Goal: Information Seeking & Learning: Understand process/instructions

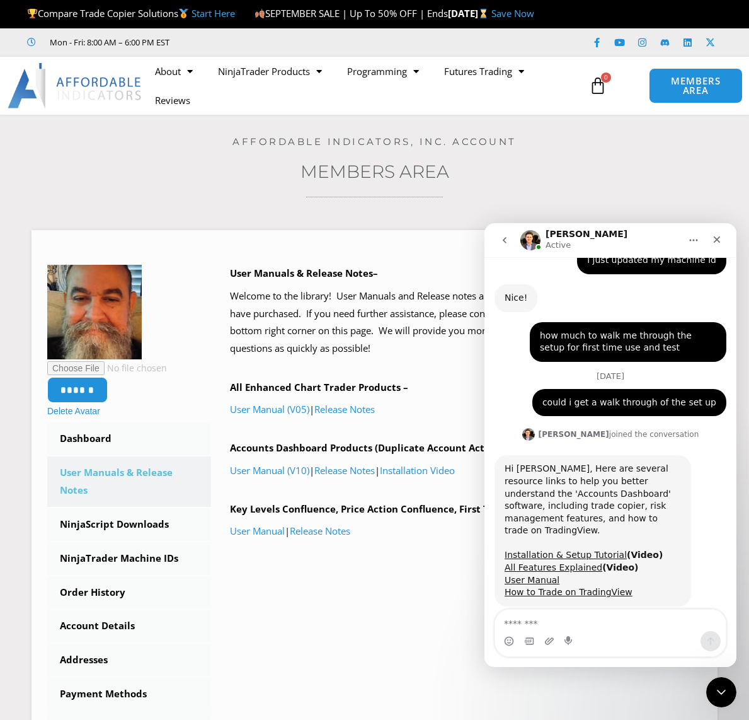
scroll to position [1066, 0]
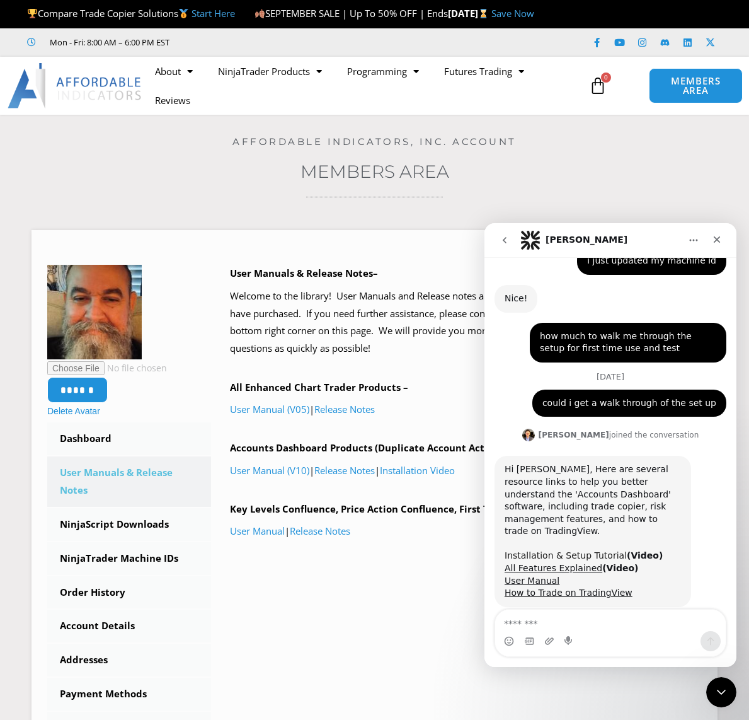
click at [543, 550] on link "Installation & Setup Tutorial" at bounding box center [566, 555] width 122 height 10
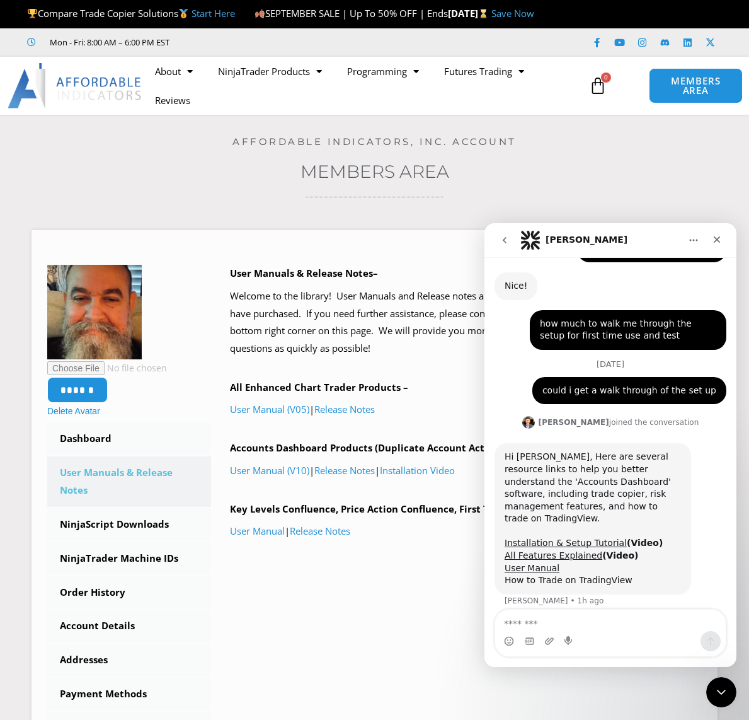
click at [556, 575] on link "How to Trade on TradingView" at bounding box center [569, 580] width 128 height 10
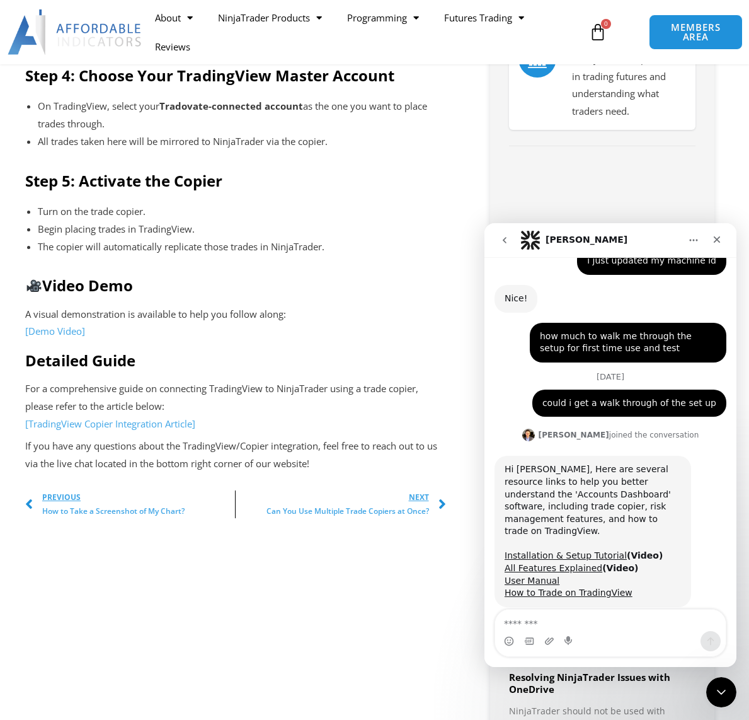
scroll to position [819, 0]
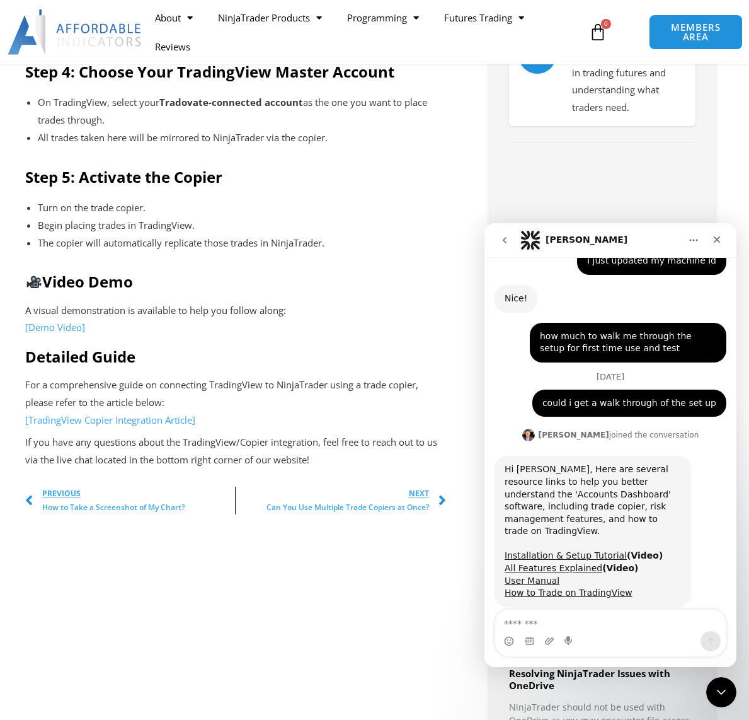
click at [538, 620] on textarea "Message…" at bounding box center [610, 619] width 231 height 21
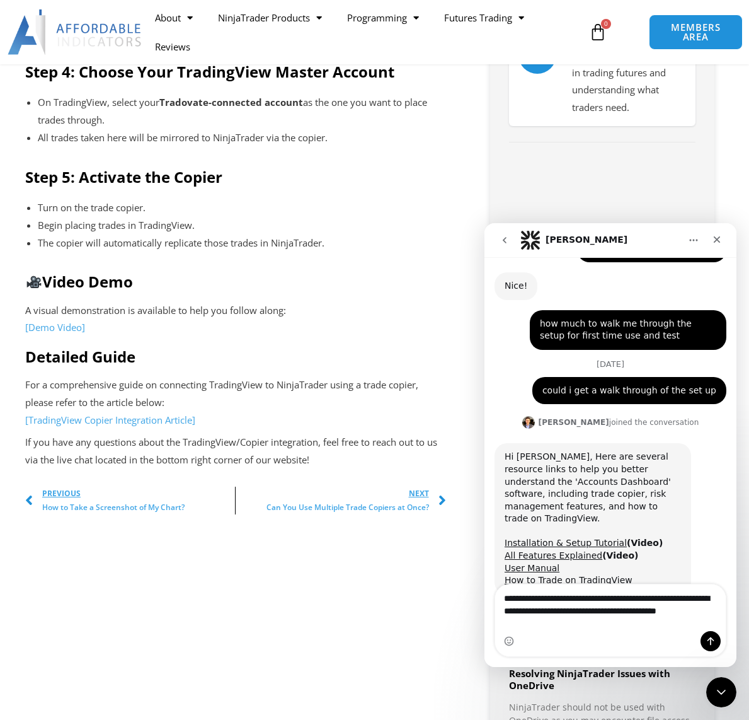
scroll to position [1091, 0]
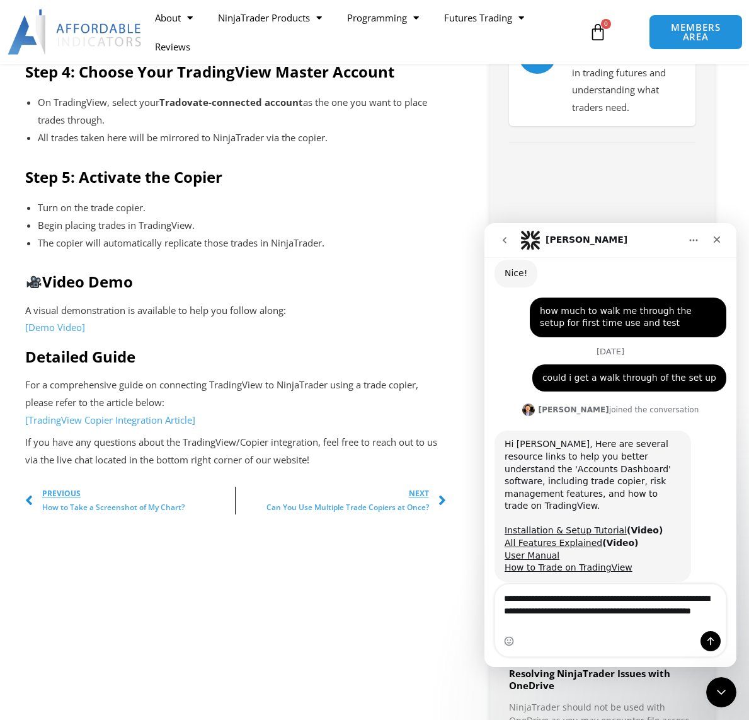
type textarea "**********"
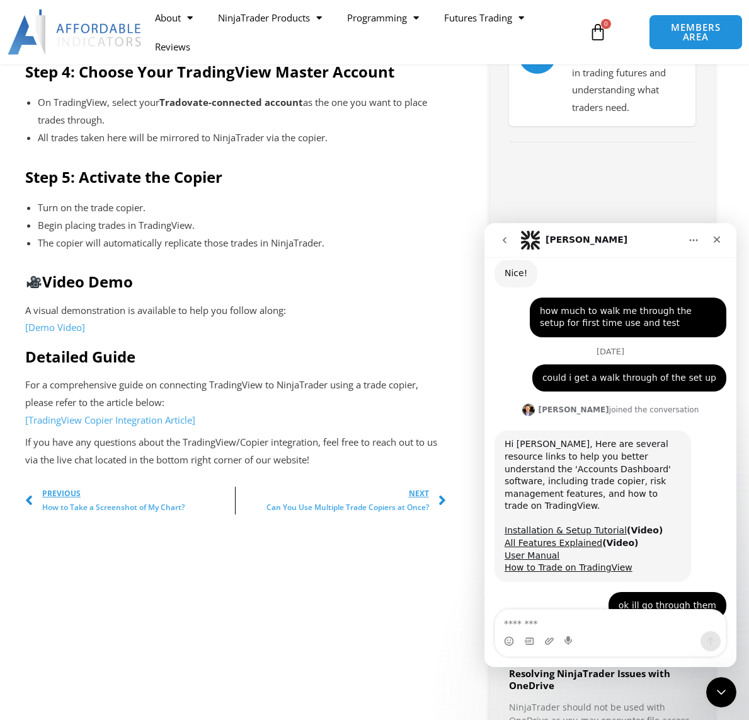
scroll to position [1128, 0]
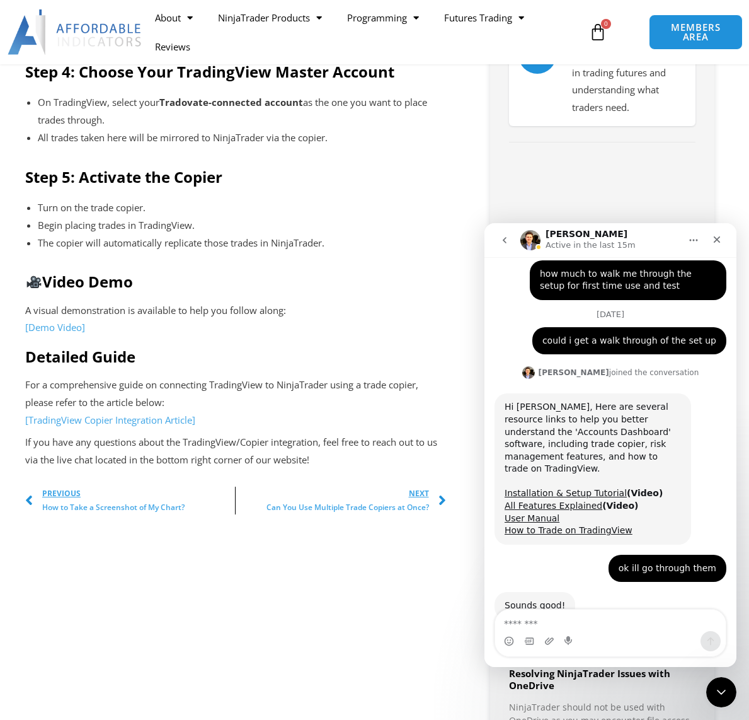
click at [41, 333] on link "[Demo Video]" at bounding box center [55, 327] width 60 height 13
